Goal: Task Accomplishment & Management: Use online tool/utility

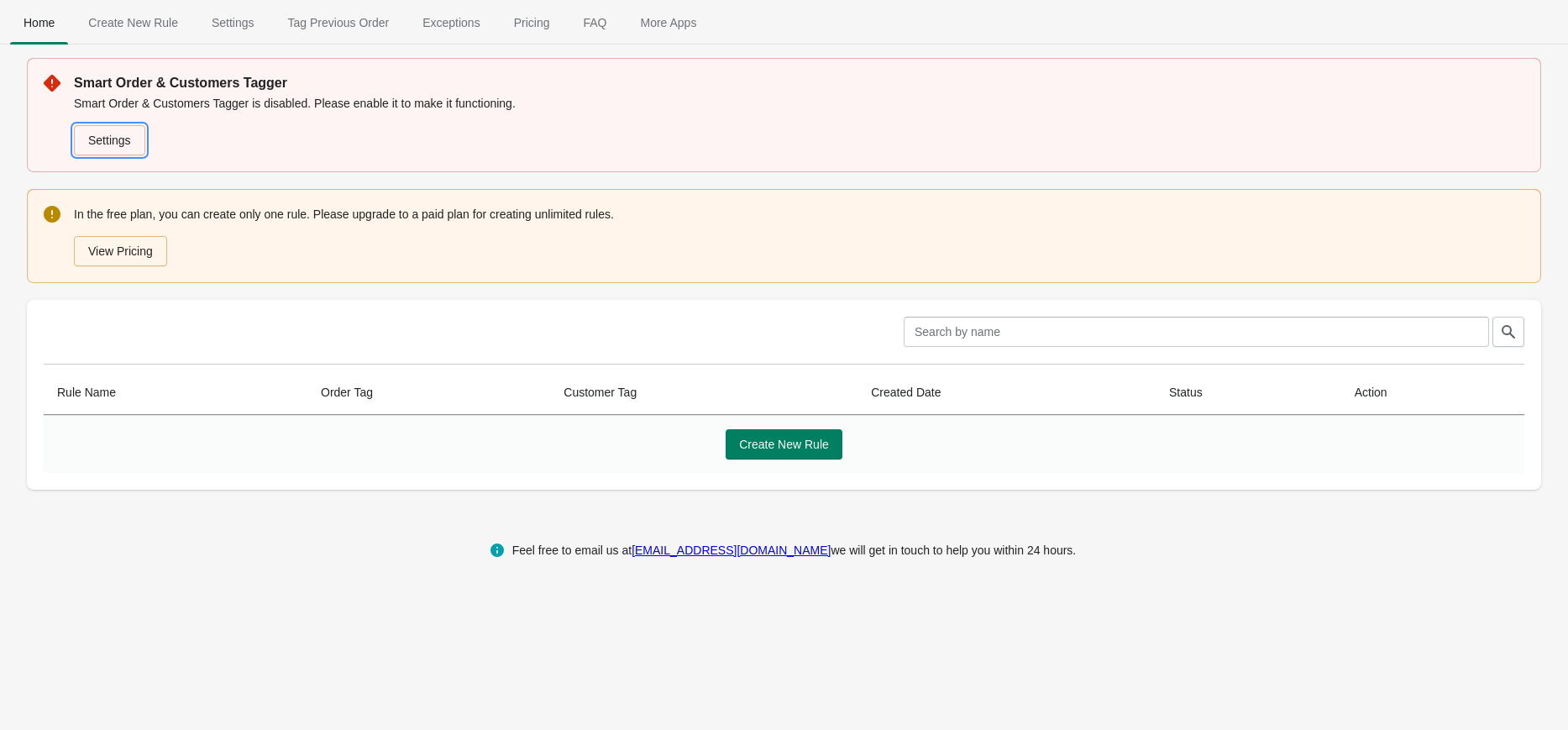
click at [119, 140] on link "Settings" at bounding box center [110, 140] width 72 height 30
click at [137, 255] on button "View Pricing" at bounding box center [121, 250] width 93 height 30
click at [808, 448] on span "Create New Rule" at bounding box center [783, 444] width 90 height 14
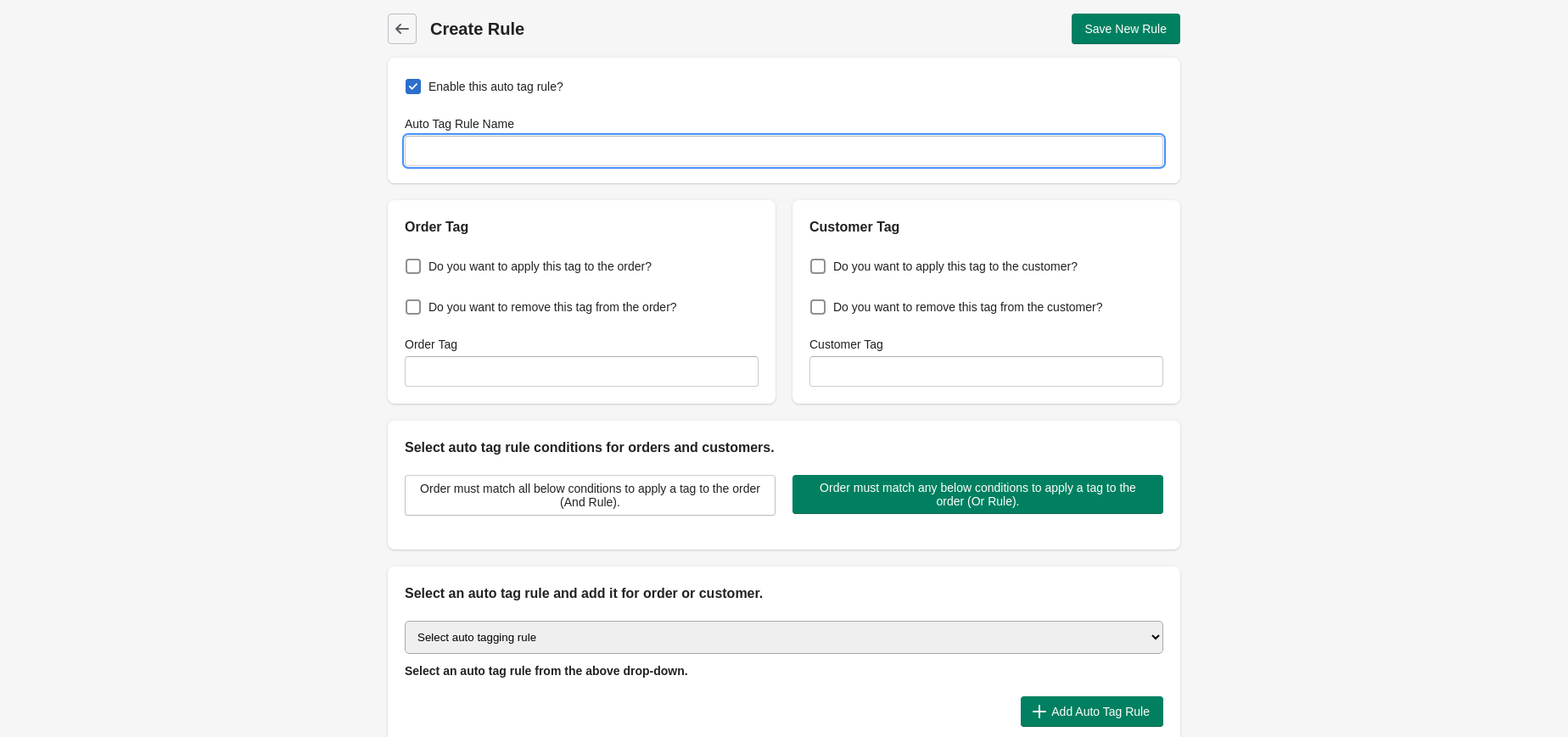
click at [484, 145] on input "Auto Tag Rule Name" at bounding box center [784, 150] width 758 height 30
paste input "Promo -60%."
type input "Promo -60%"
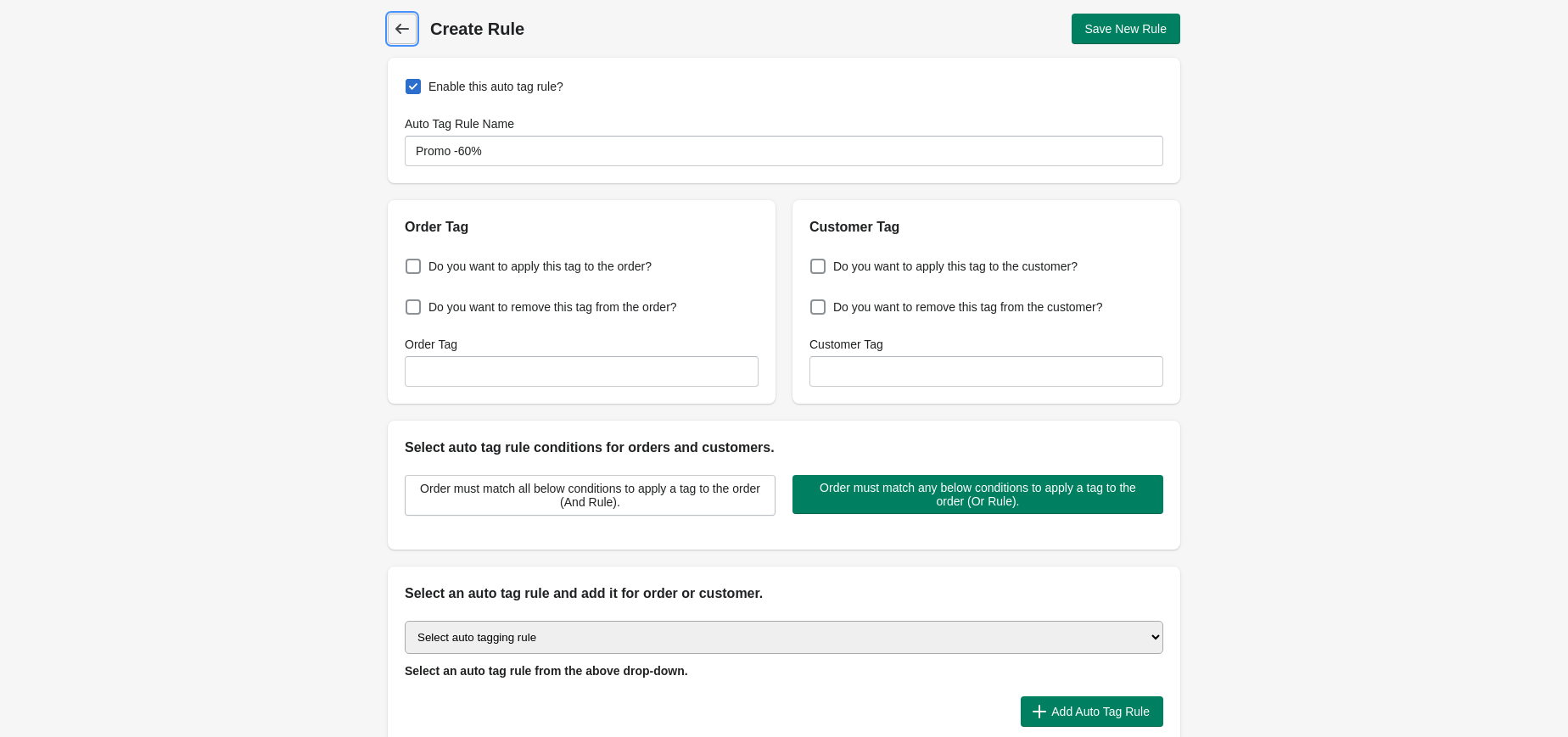
click at [412, 30] on span "Back" at bounding box center [402, 29] width 24 height 24
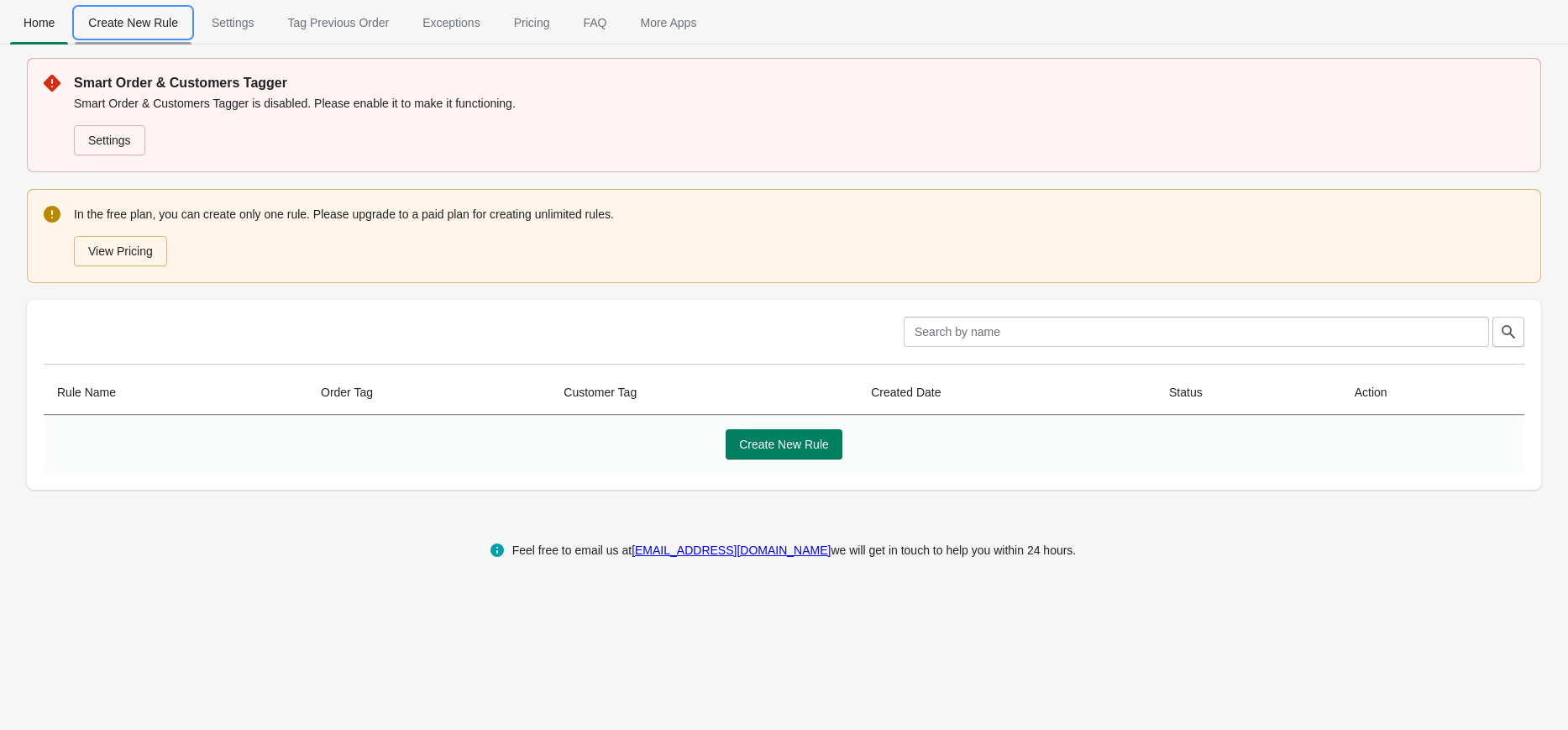
click at [164, 26] on span "Create New Rule" at bounding box center [132, 22] width 117 height 30
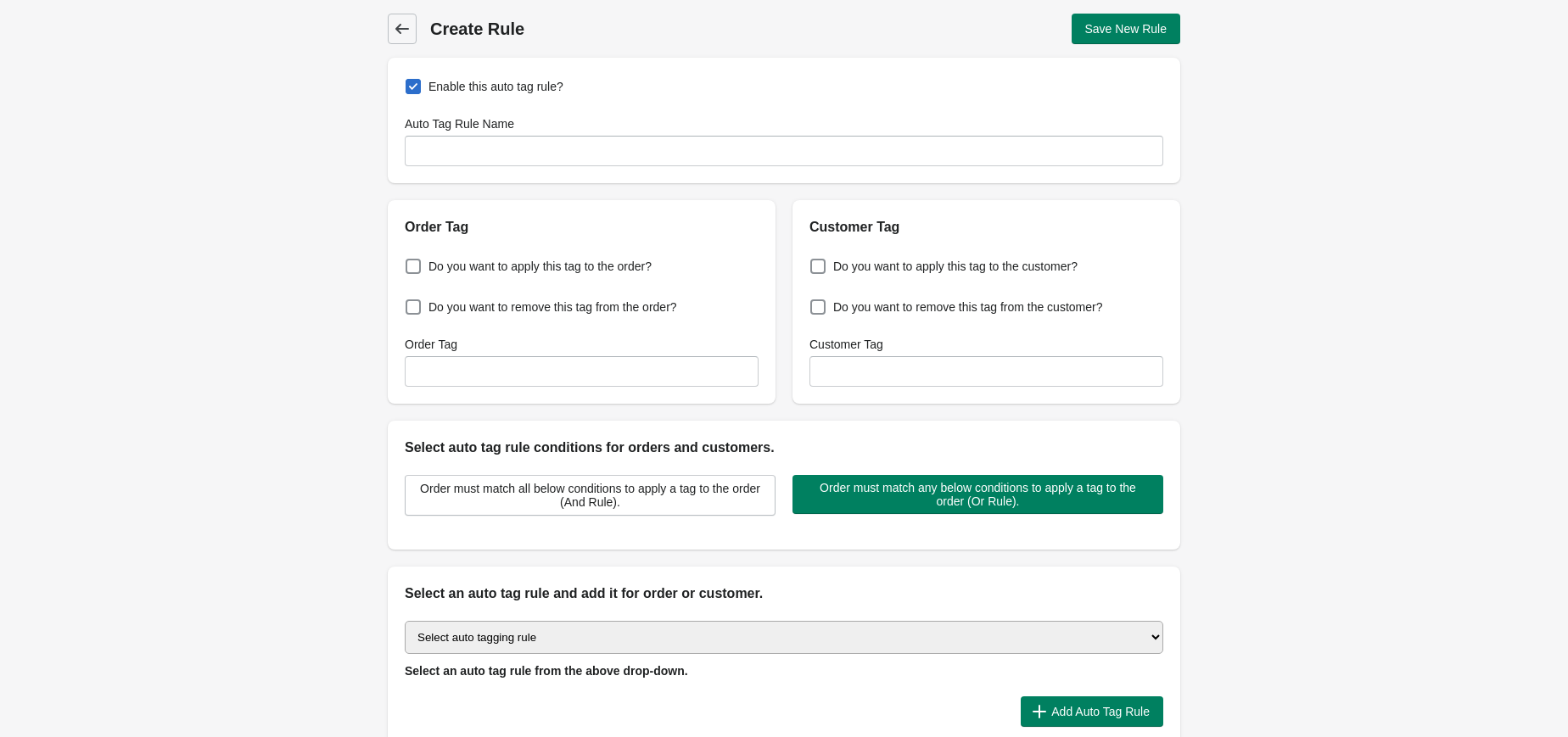
click at [394, 27] on icon at bounding box center [402, 28] width 17 height 17
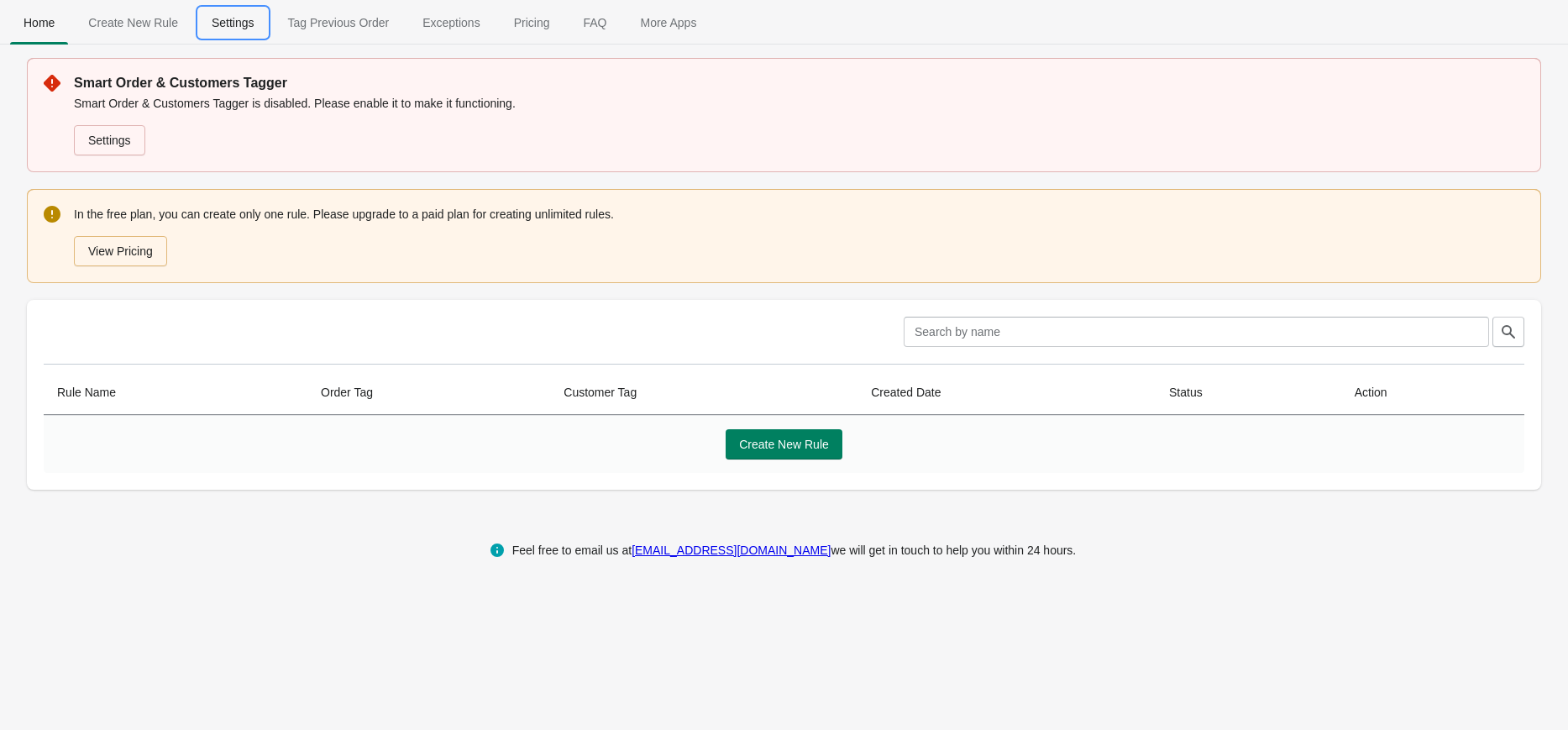
click at [217, 31] on span "Settings" at bounding box center [233, 22] width 70 height 30
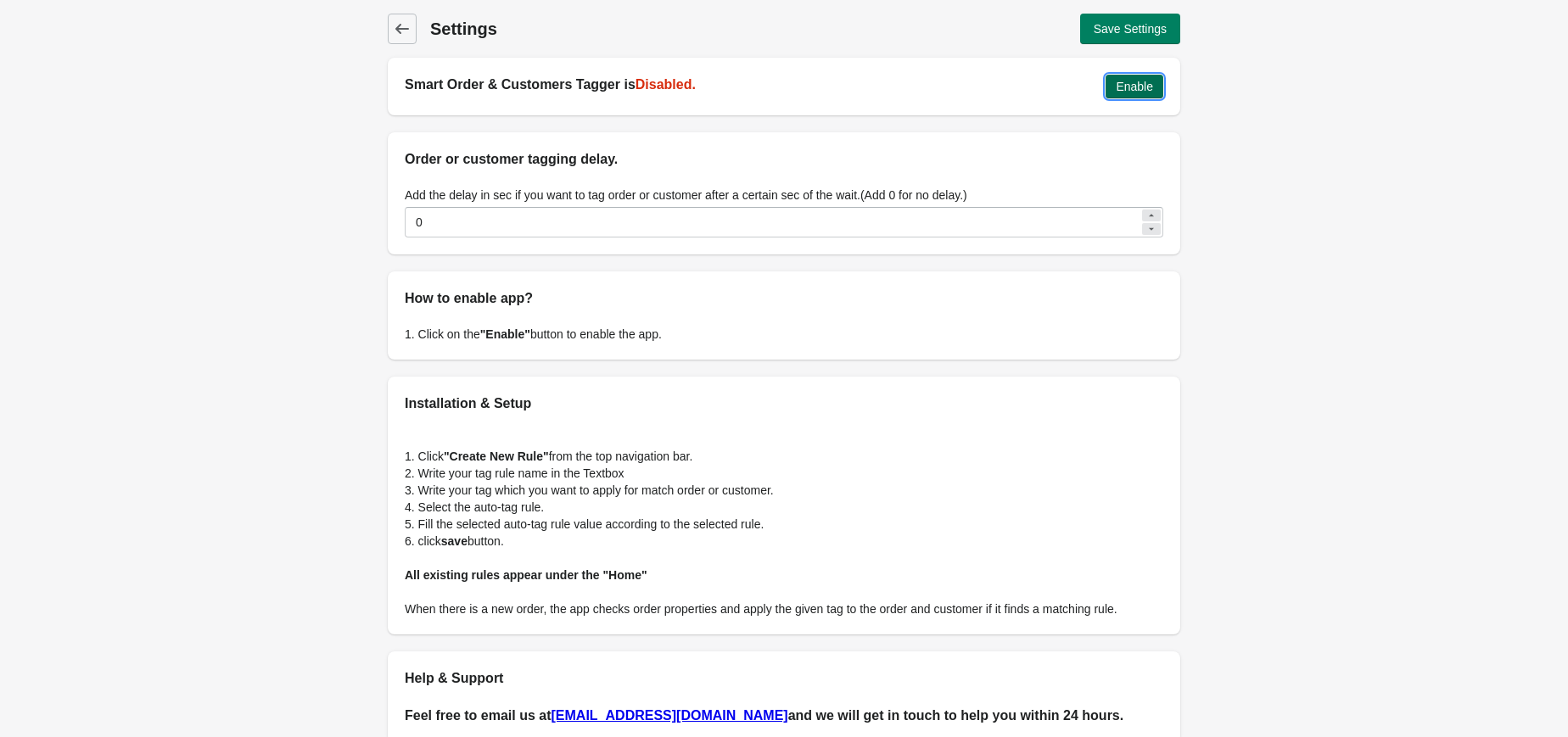
click at [1139, 84] on span "Enable" at bounding box center [1134, 86] width 38 height 14
click at [1162, 31] on span "Save Settings" at bounding box center [1130, 28] width 73 height 14
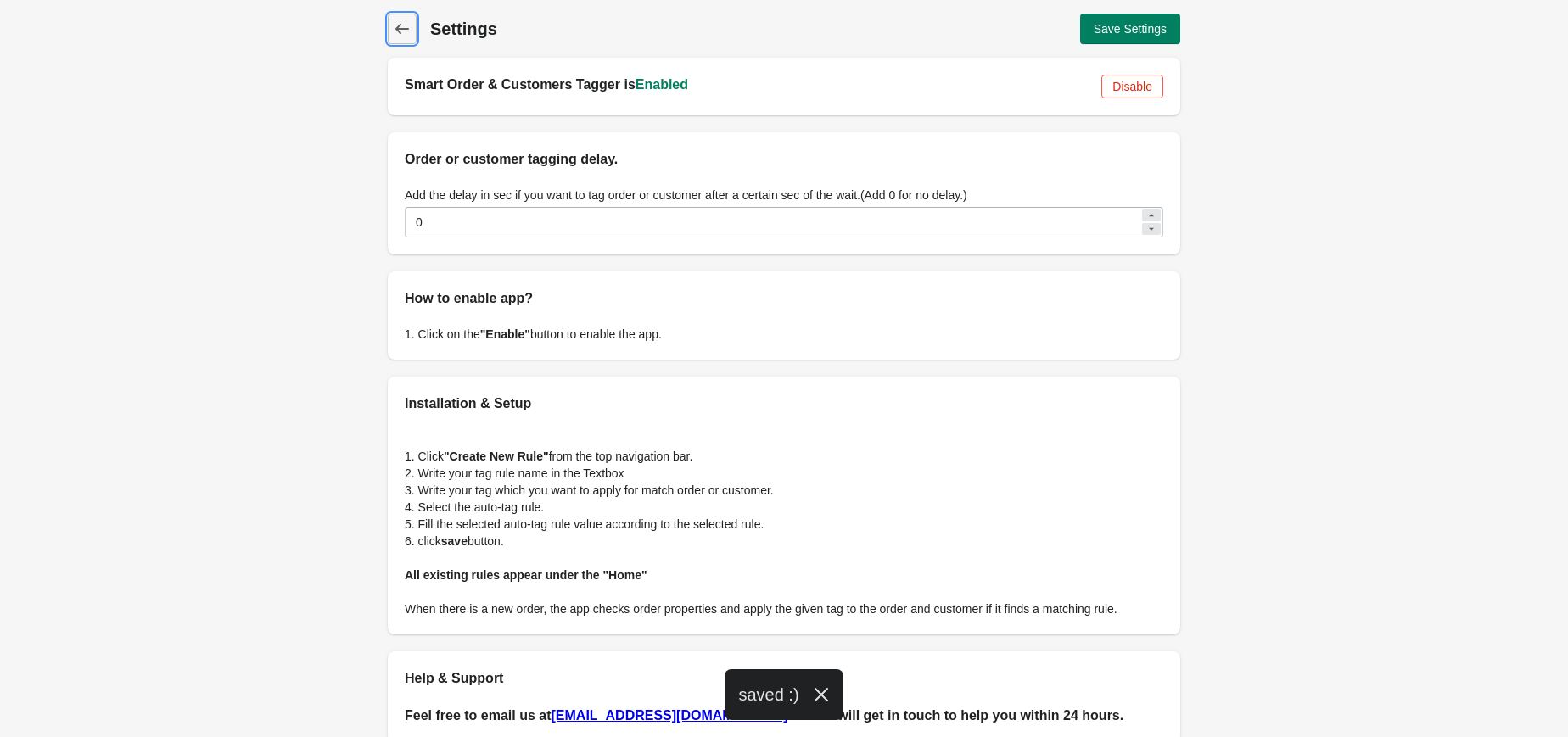
click at [397, 33] on icon at bounding box center [402, 28] width 17 height 17
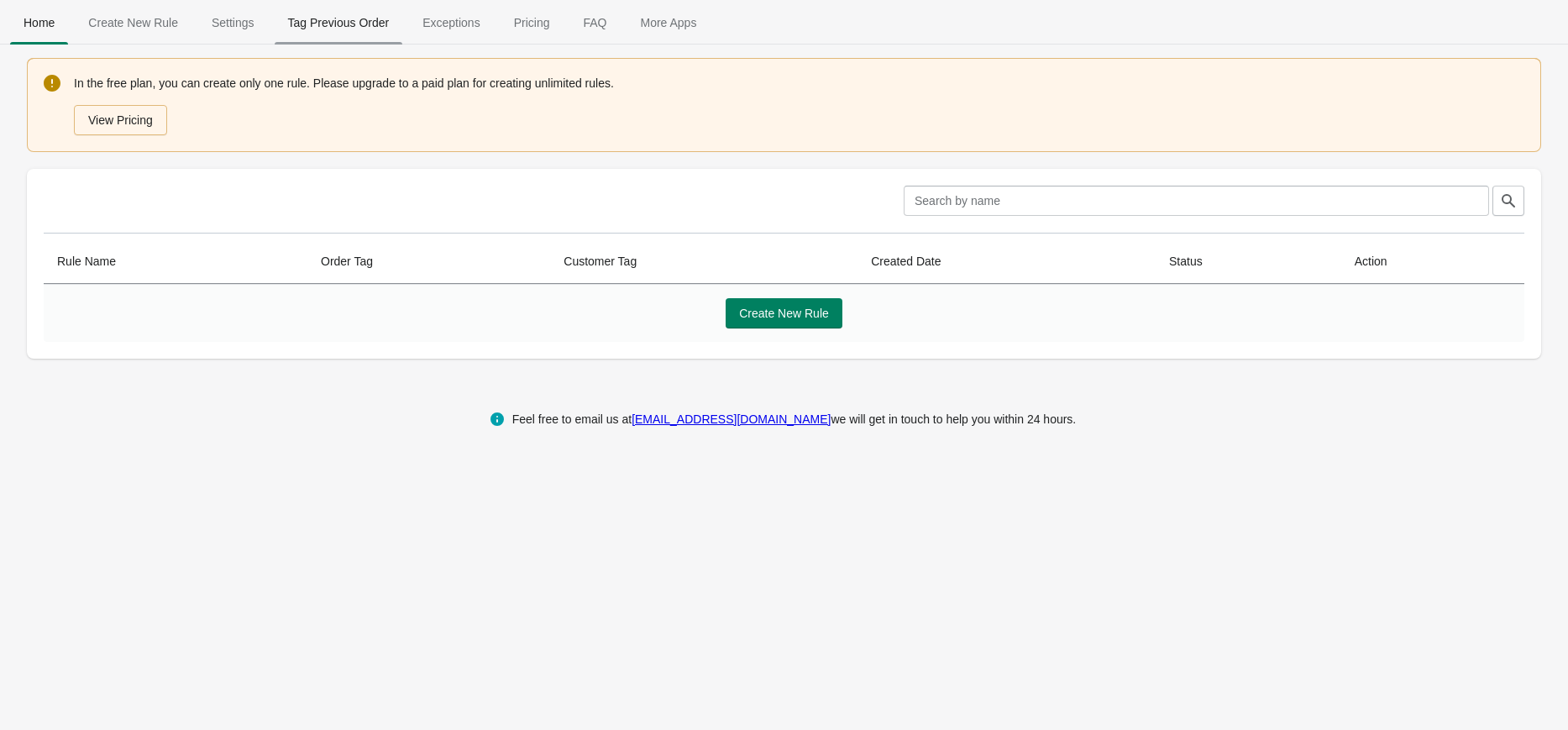
click at [321, 27] on span "Tag Previous Order" at bounding box center [339, 22] width 129 height 30
click at [818, 315] on span "Create New Rule" at bounding box center [783, 313] width 90 height 14
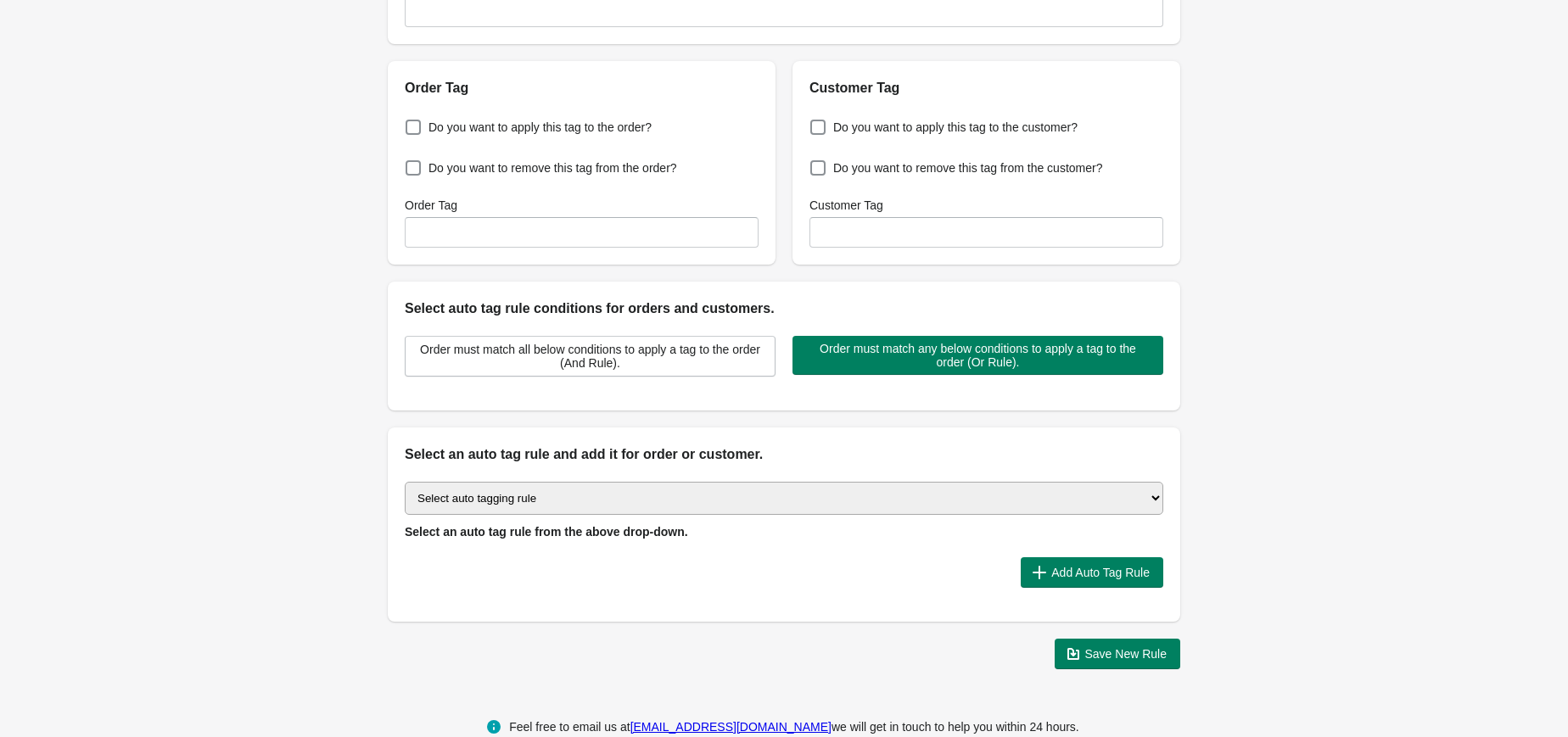
scroll to position [170, 0]
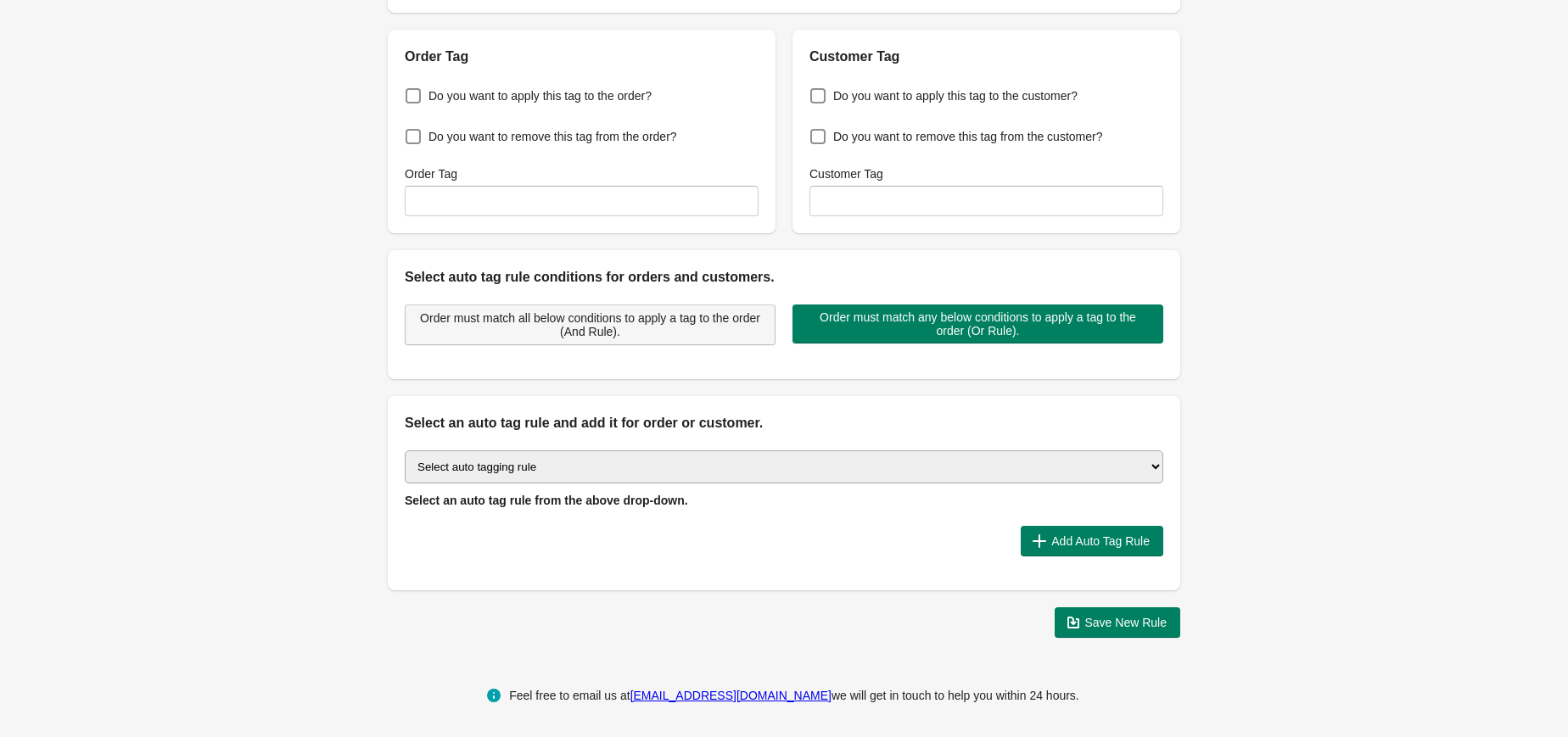
click at [734, 336] on span "Order must match all below conditions to apply a tag to the order (And Rule)." at bounding box center [589, 325] width 341 height 27
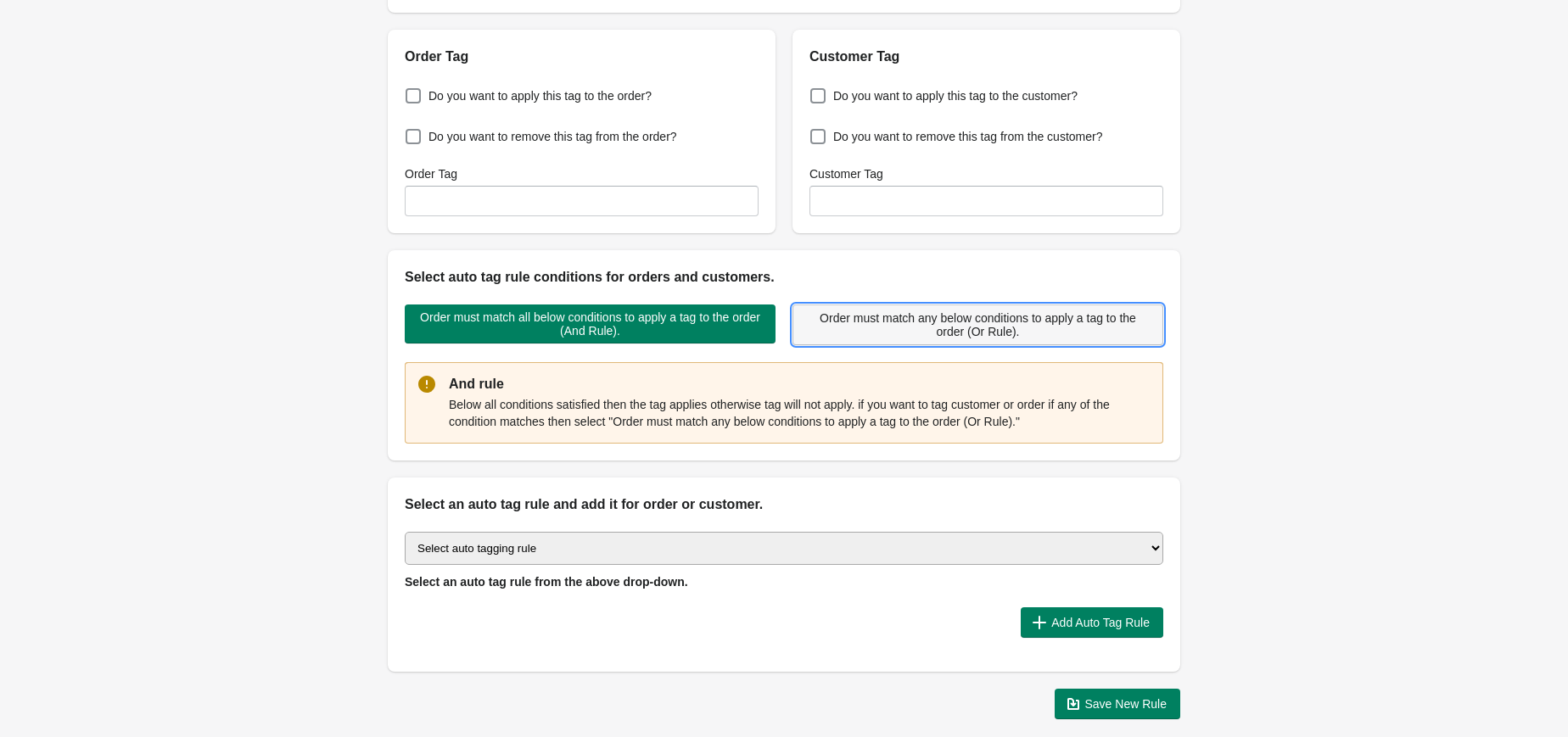
click at [903, 326] on span "Order must match any below conditions to apply a tag to the order (Or Rule)." at bounding box center [977, 325] width 341 height 27
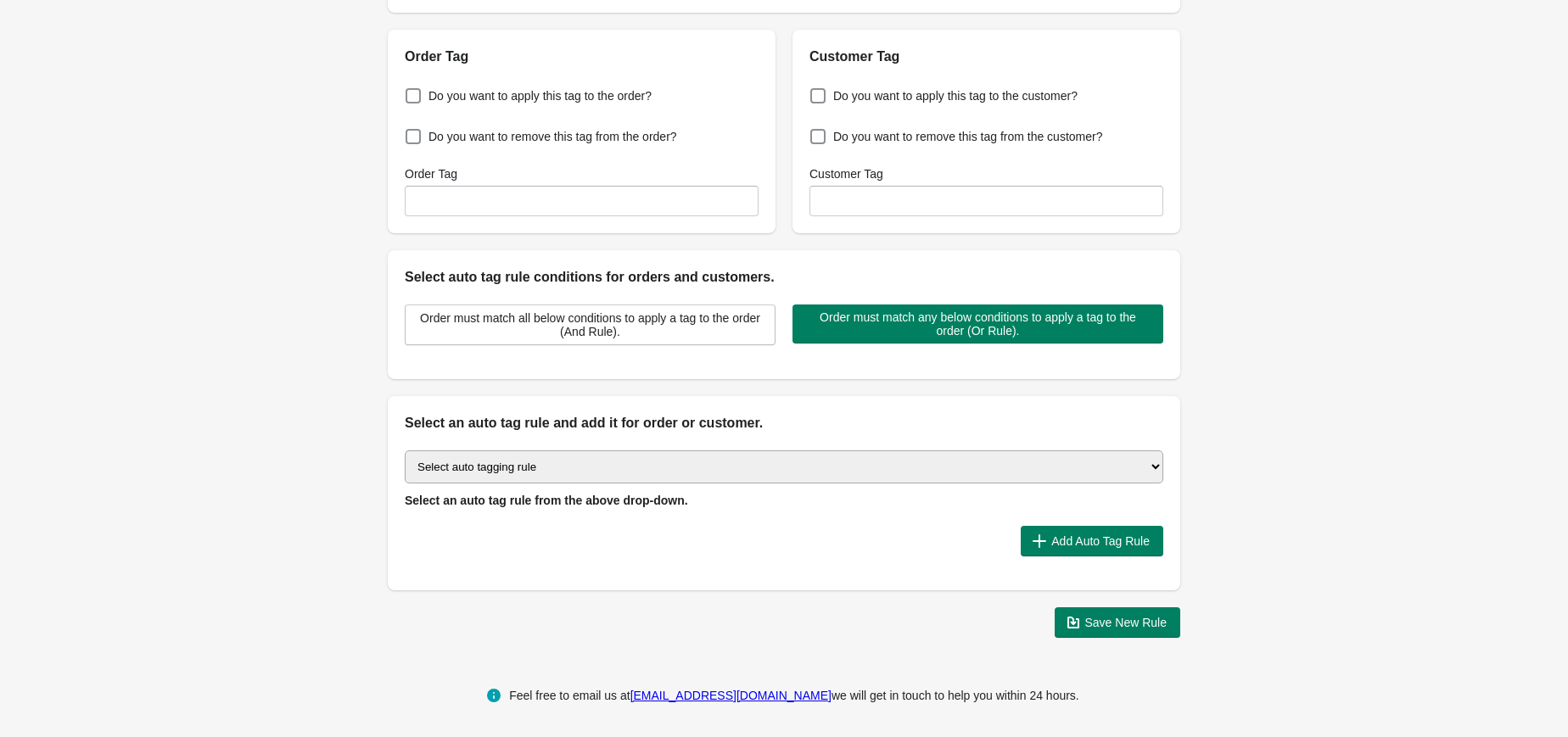
click at [538, 450] on div "Select auto tagging rule Tag by order amount Tag based on the order count (Volu…" at bounding box center [784, 480] width 758 height 59
click at [526, 464] on select "Select auto tagging rule Tag by order amount Tag based on the order count (Volu…" at bounding box center [784, 467] width 758 height 33
click at [700, 560] on div "Select auto tagging rule Tag by order amount Tag based on the order count (Volu…" at bounding box center [784, 512] width 793 height 157
click at [1063, 547] on span "Add Auto Tag Rule" at bounding box center [1092, 541] width 115 height 17
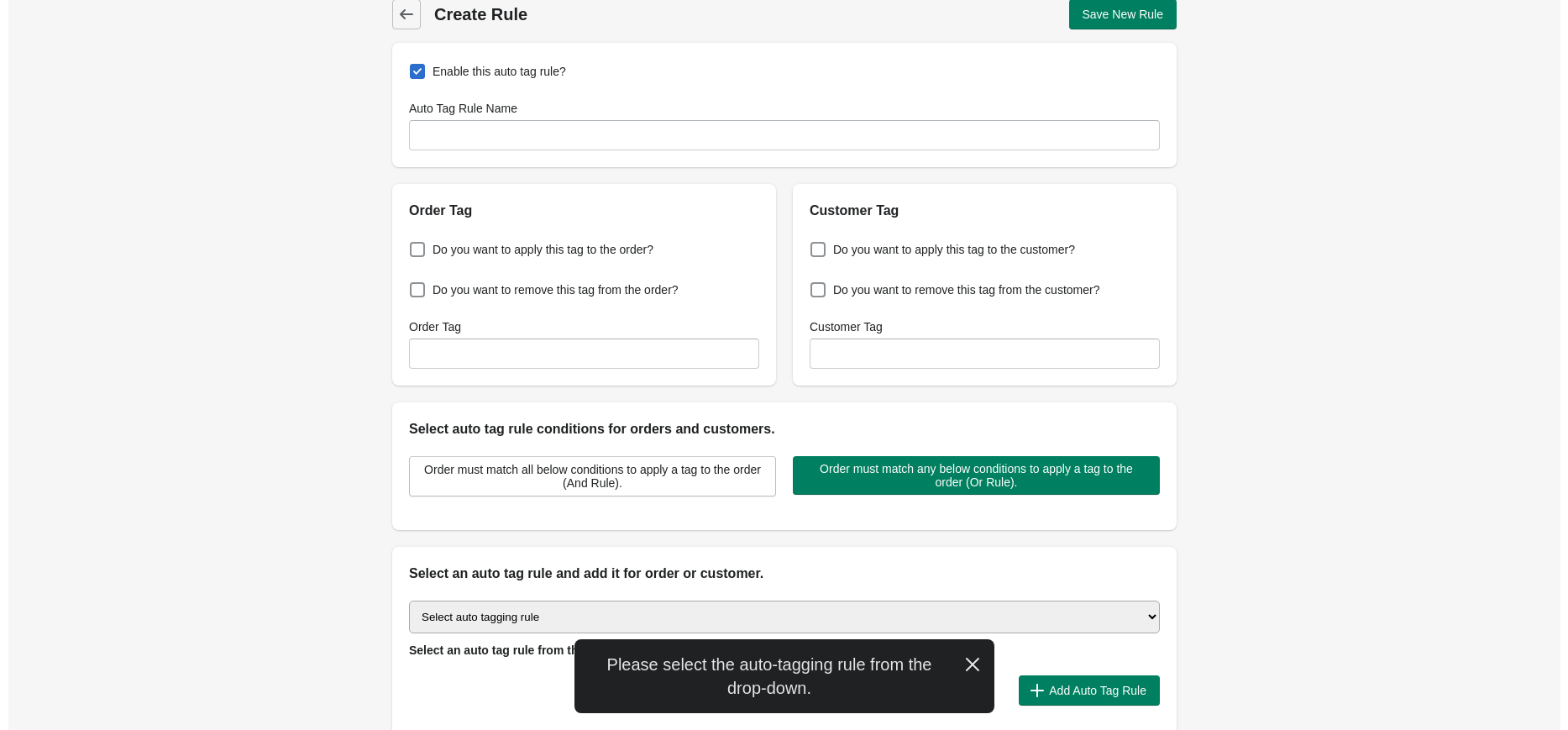
scroll to position [0, 0]
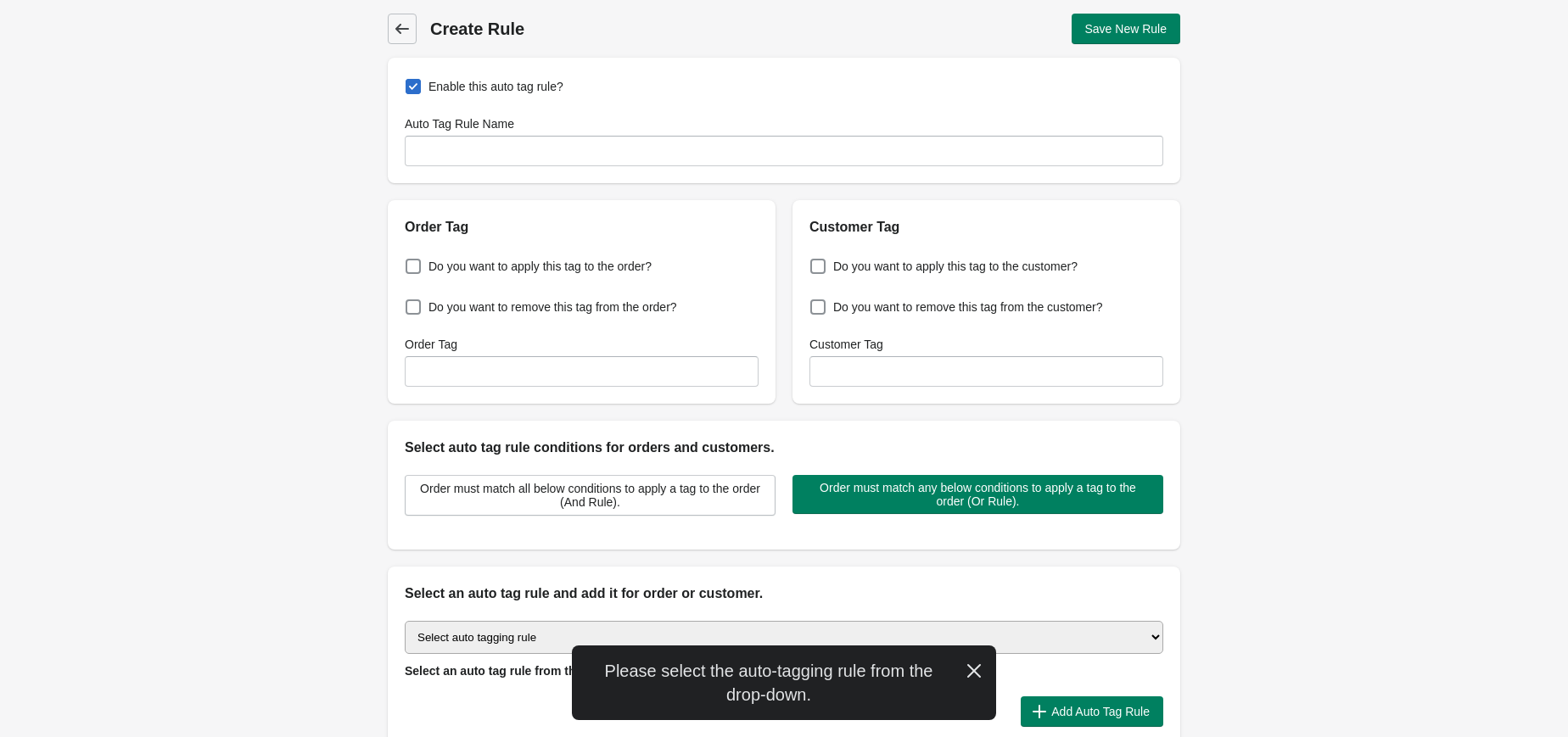
click at [416, 26] on nav "Back" at bounding box center [402, 28] width 29 height 30
click at [412, 26] on link "Back" at bounding box center [402, 28] width 29 height 30
